Goal: Communication & Community: Ask a question

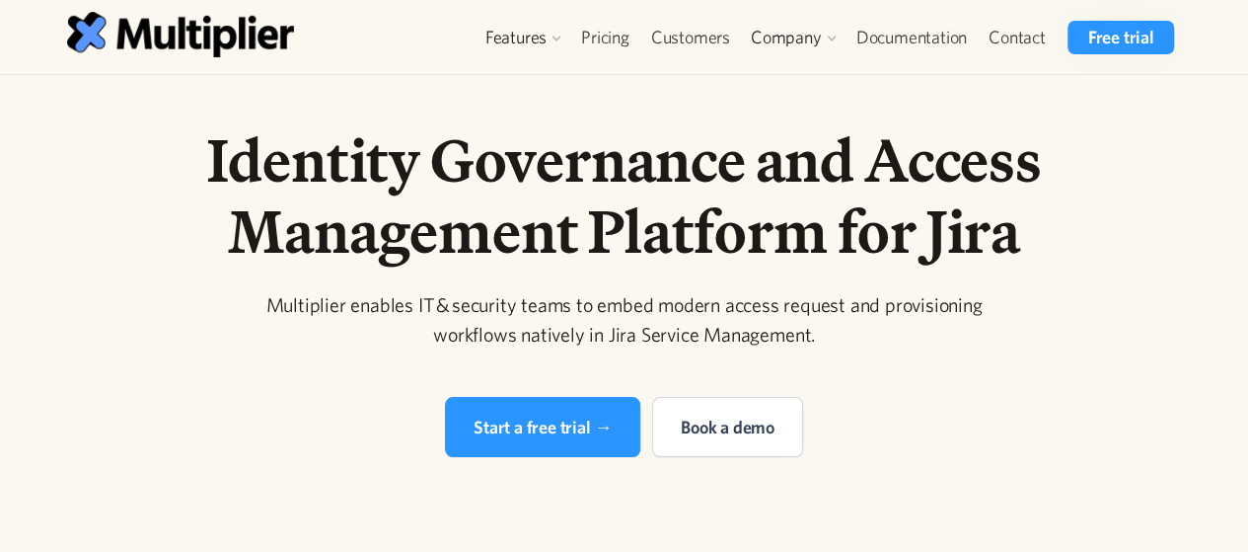
click at [1054, 50] on link "Contact" at bounding box center [1017, 38] width 79 height 34
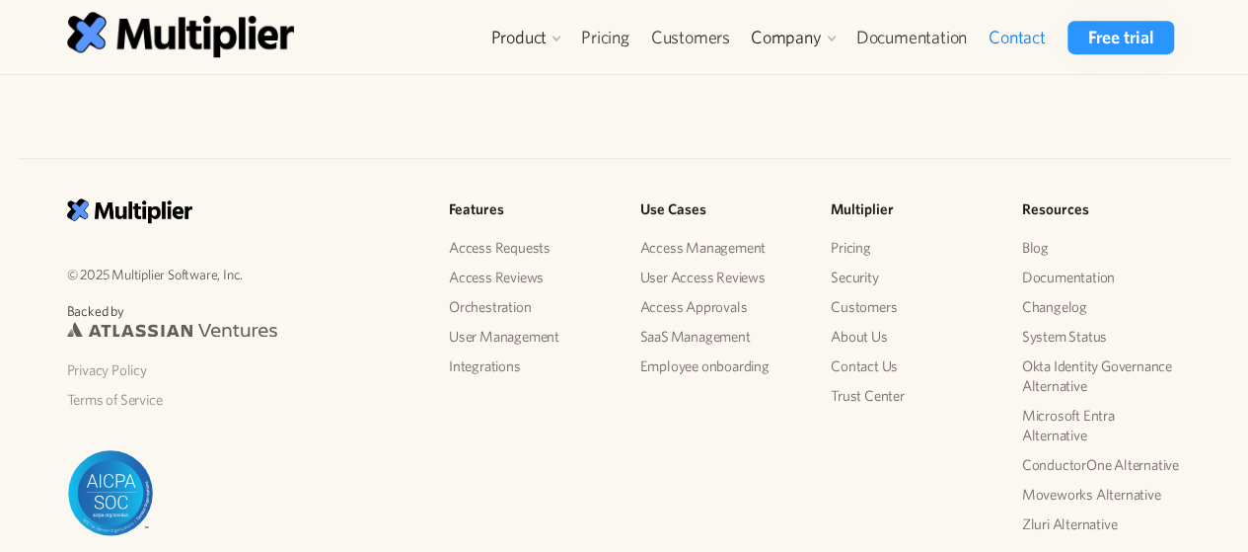
scroll to position [831, 0]
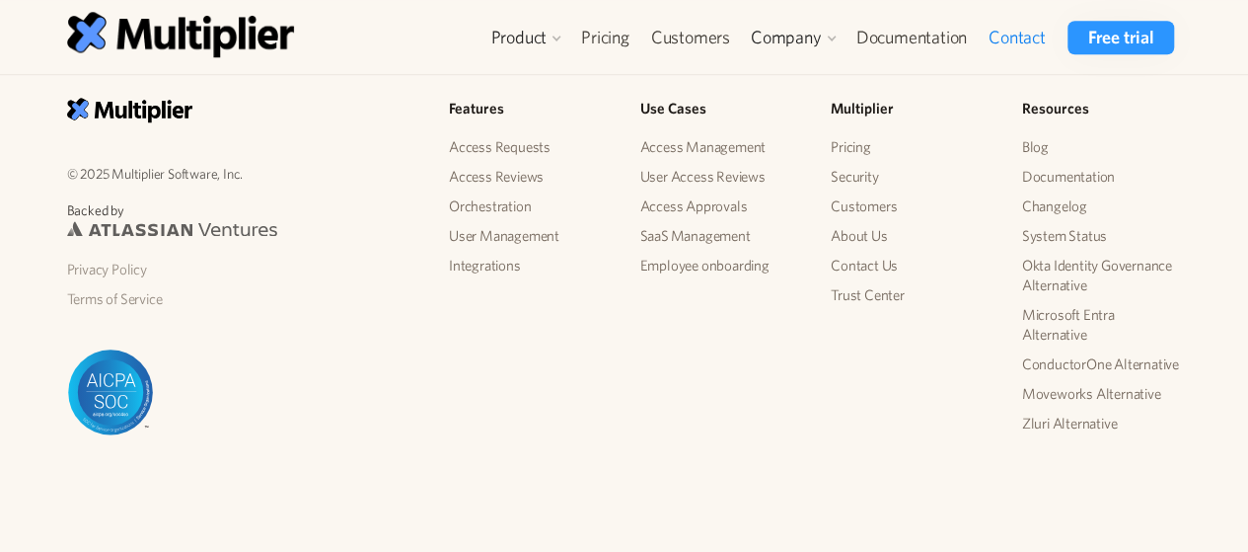
drag, startPoint x: 1262, startPoint y: 90, endPoint x: 1261, endPoint y: 412, distance: 321.7
click at [776, 364] on div "© 2025 Multiplier Software, Inc. Backed by Privacy Policy Terms of Service Feat…" at bounding box center [624, 296] width 1147 height 396
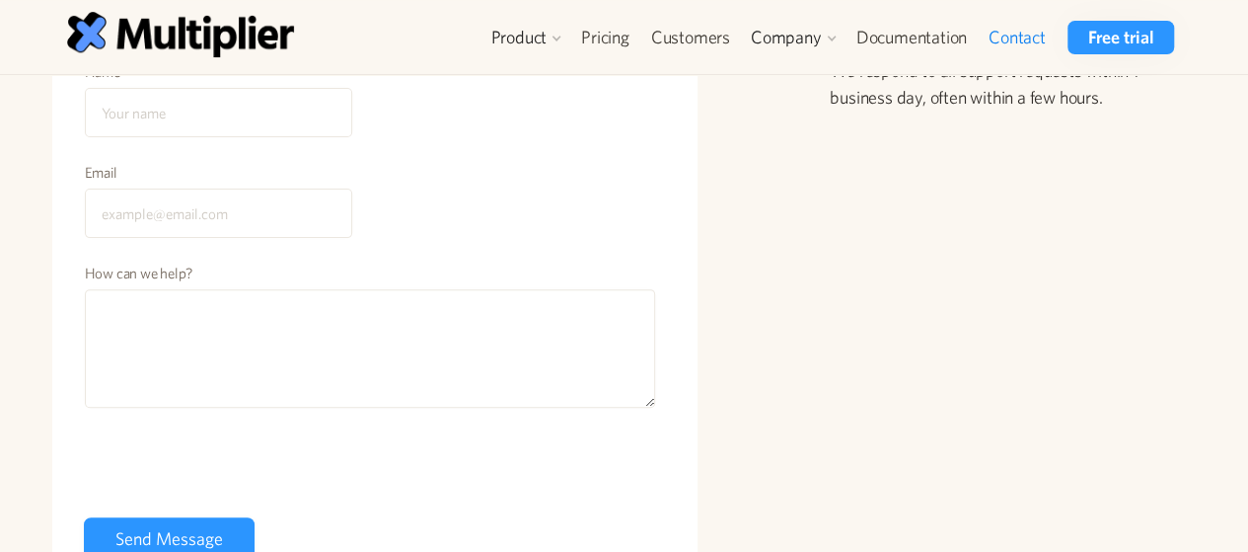
scroll to position [99, 0]
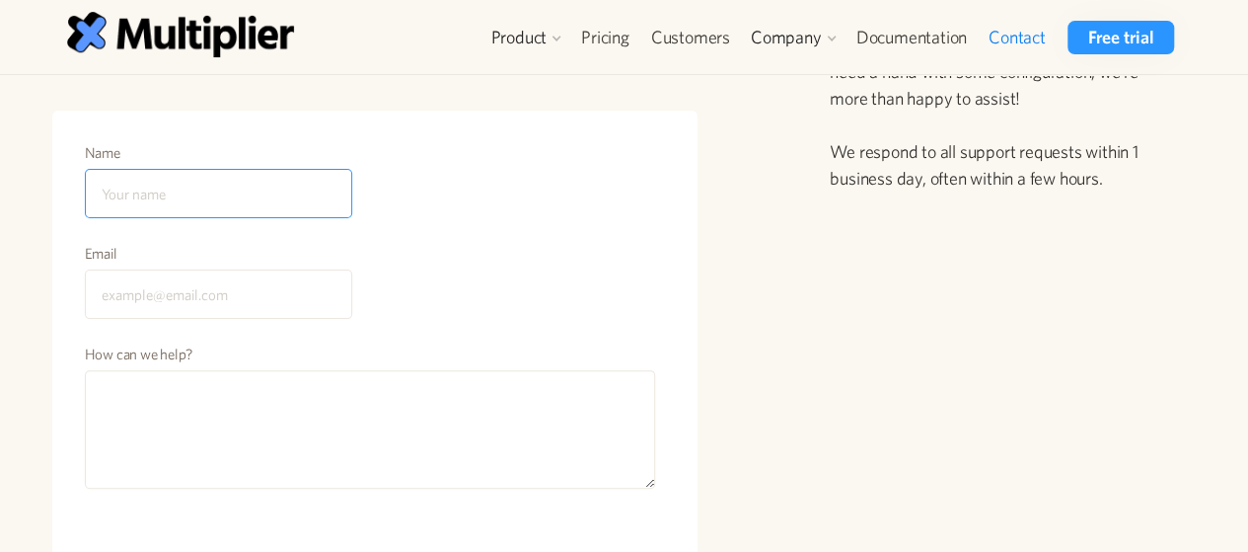
drag, startPoint x: 214, startPoint y: 185, endPoint x: 231, endPoint y: 200, distance: 23.0
click at [213, 185] on input "Name" at bounding box center [218, 193] width 267 height 49
type input "Shawaiz"
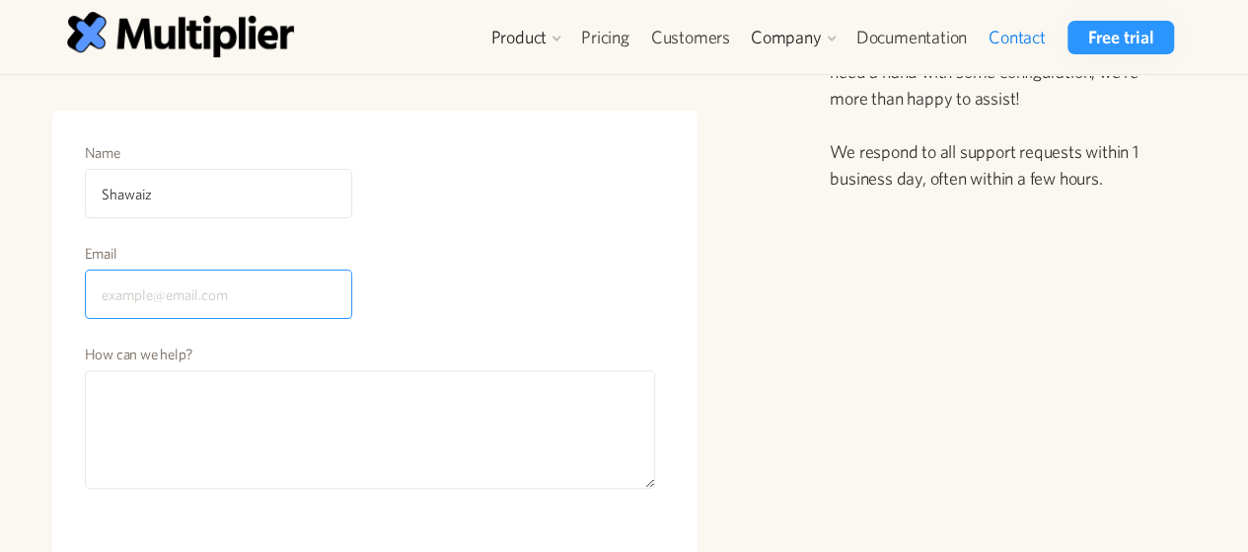
click at [157, 305] on input "Email" at bounding box center [218, 293] width 267 height 49
type input "shawaizansari@gmail.com"
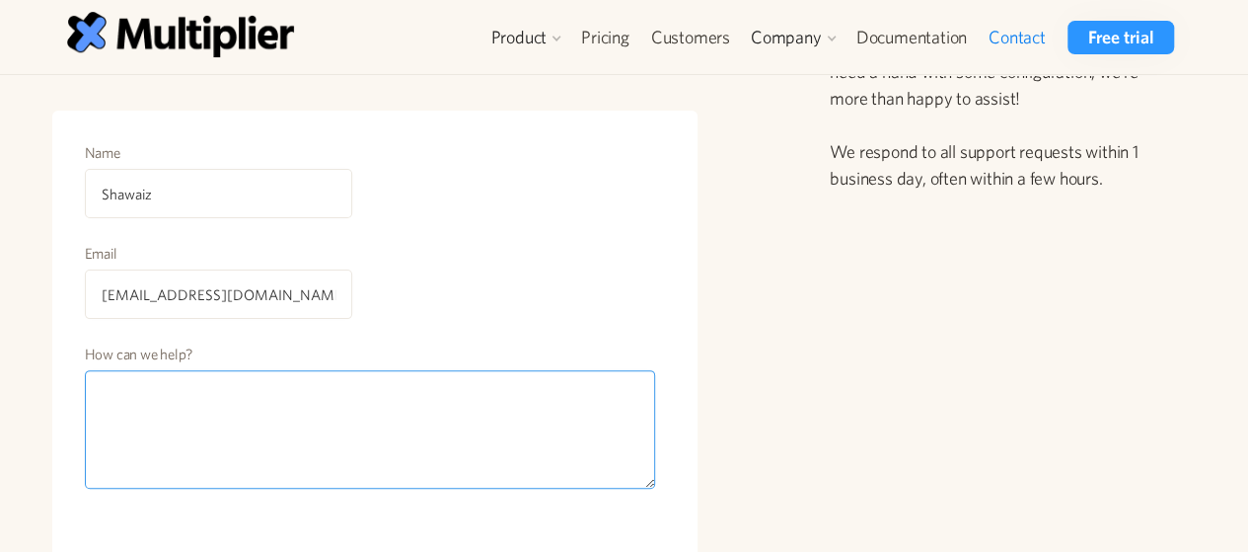
click at [251, 427] on textarea "How can we help?" at bounding box center [370, 429] width 571 height 118
paste textarea "Hi, I hope you are fine and doing well. My name is Shawaiz and I help SEO and m…"
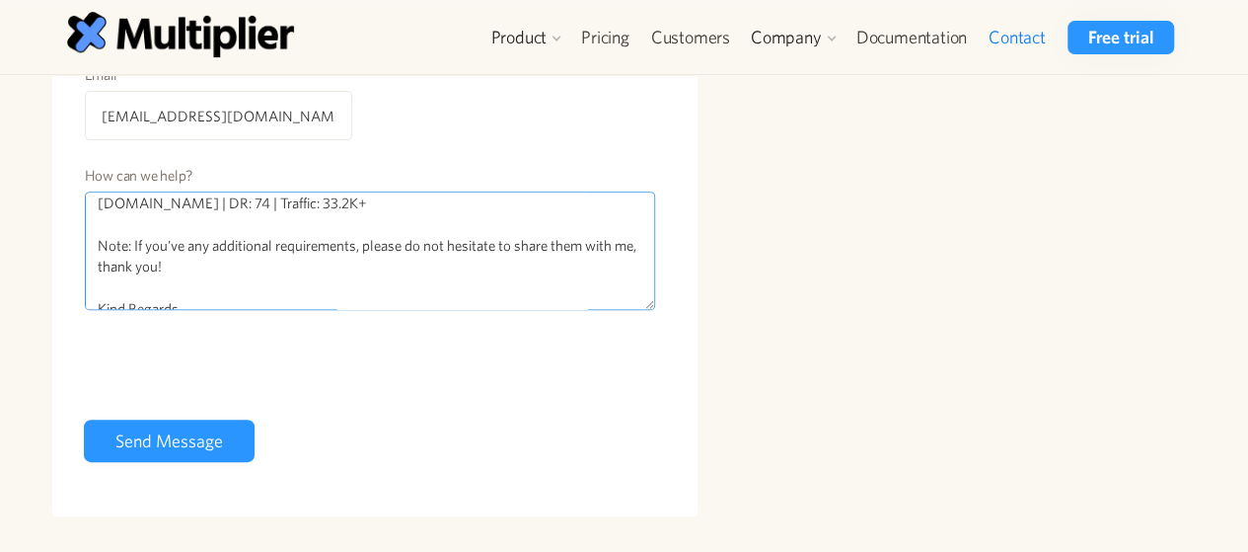
scroll to position [296, 0]
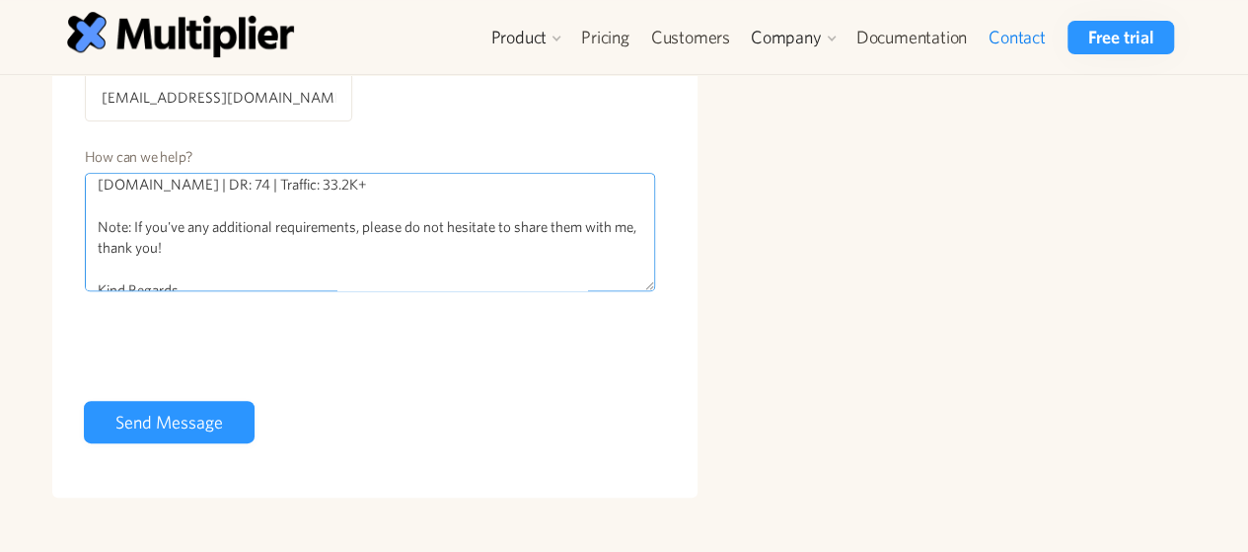
type textarea "Hi, I hope you are fine and doing well. My name is Shawaiz and I help SEO and m…"
click at [161, 418] on input "Send Message" at bounding box center [169, 422] width 171 height 42
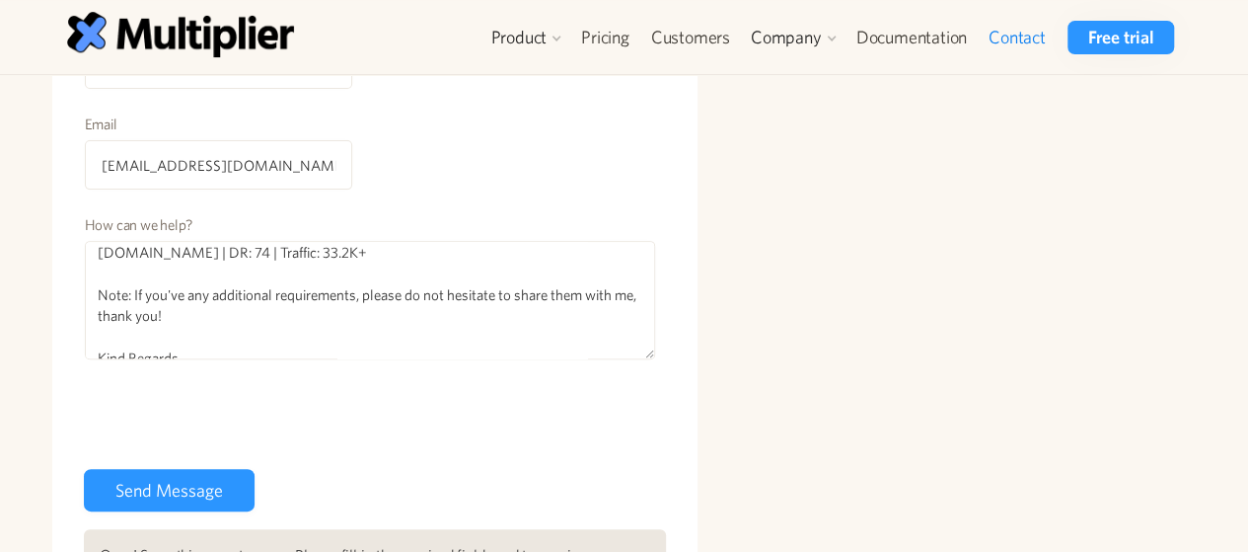
scroll to position [197, 0]
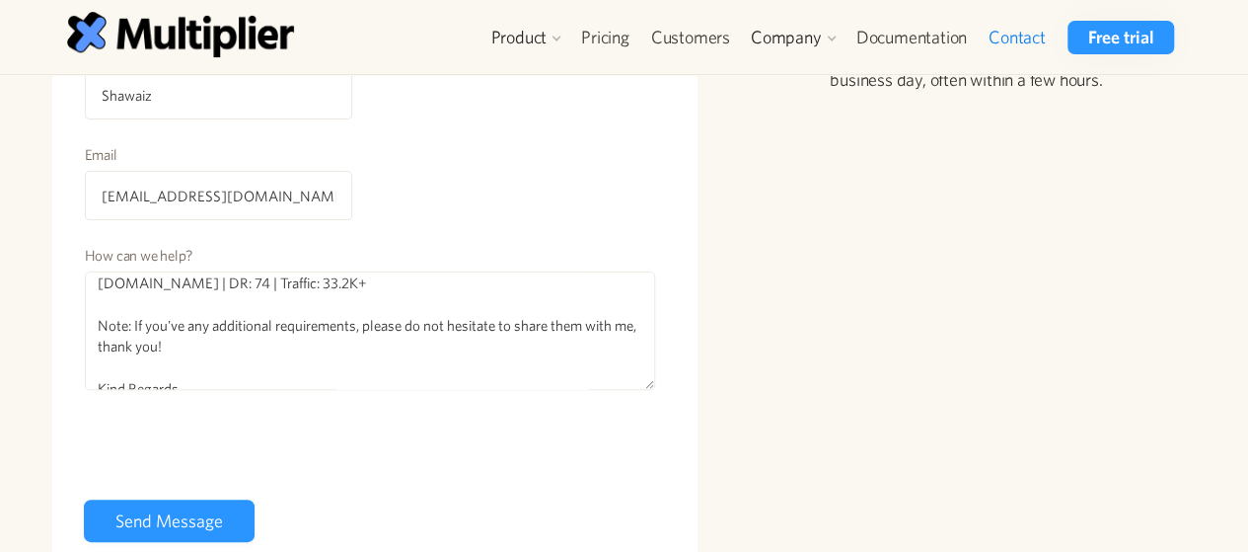
click at [166, 525] on input "Send Message" at bounding box center [169, 520] width 171 height 42
type input "Send Message"
